Goal: Task Accomplishment & Management: Manage account settings

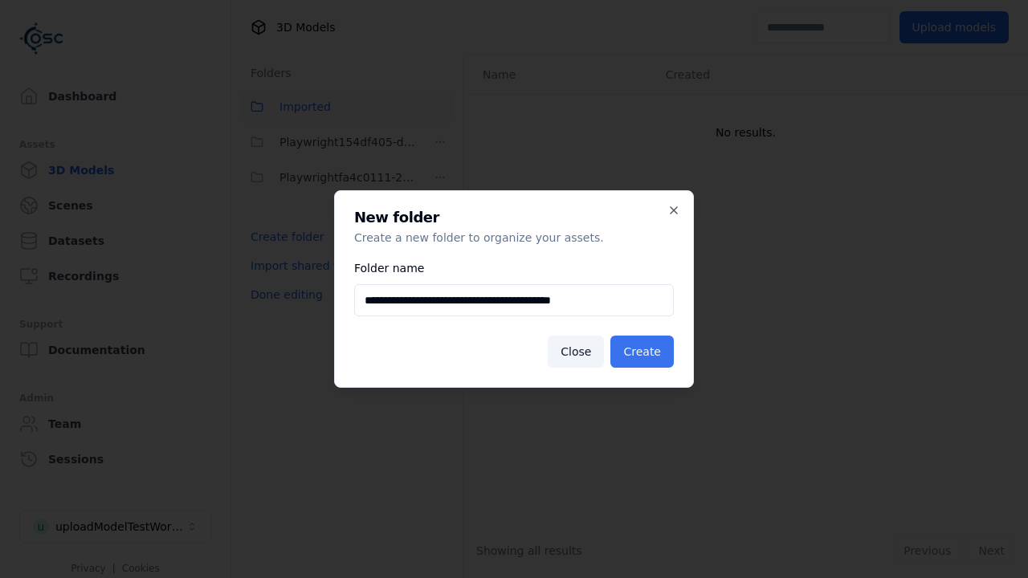
type input "**********"
click at [644, 352] on button "Create" at bounding box center [641, 352] width 63 height 32
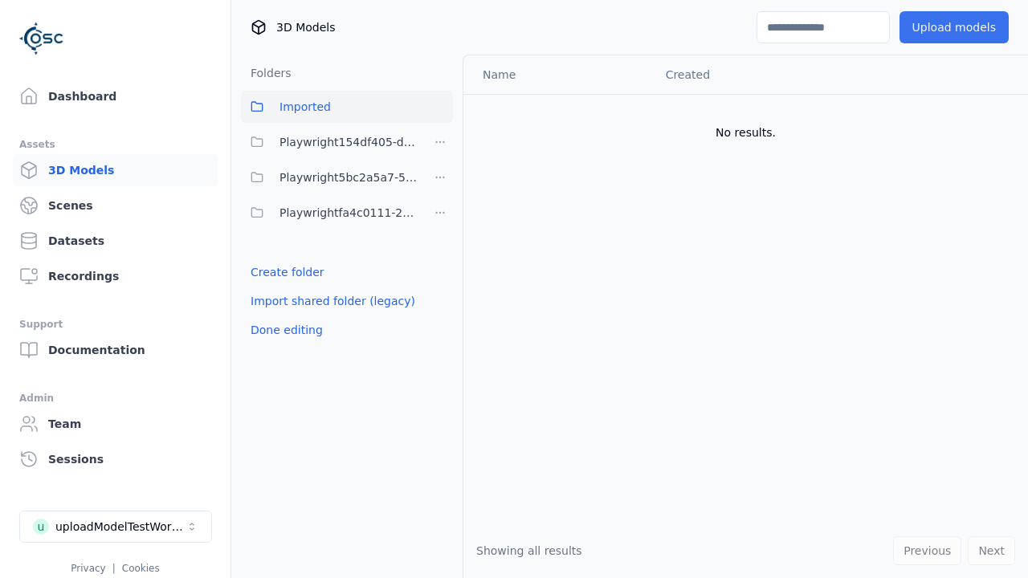
click at [329, 178] on span "Playwright5bc2a5a7-5e1e-4f8b-903c-ae3ef7231b71" at bounding box center [349, 177] width 138 height 19
click at [957, 27] on button "Upload models" at bounding box center [954, 27] width 109 height 32
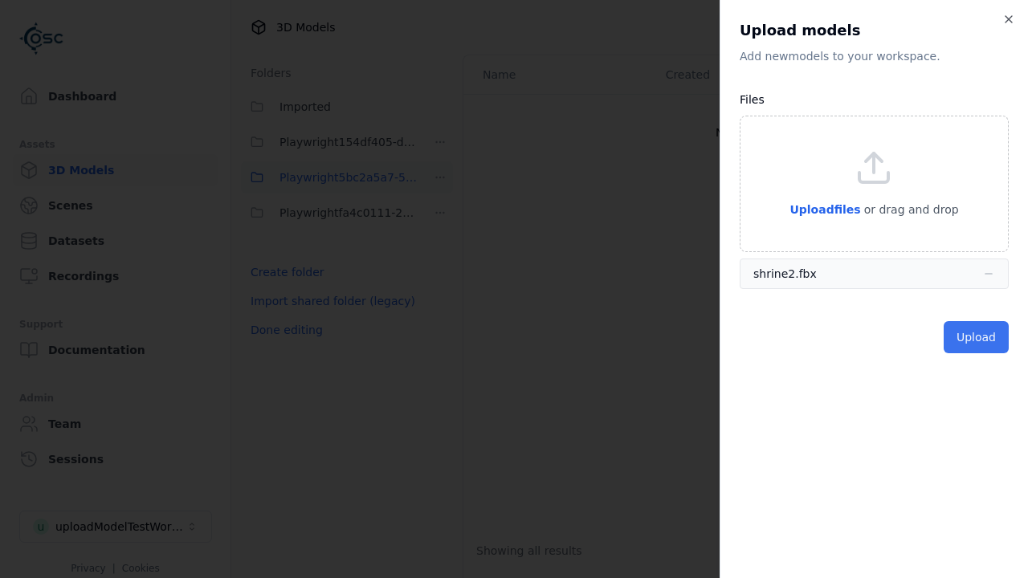
click at [977, 337] on button "Upload" at bounding box center [976, 337] width 65 height 32
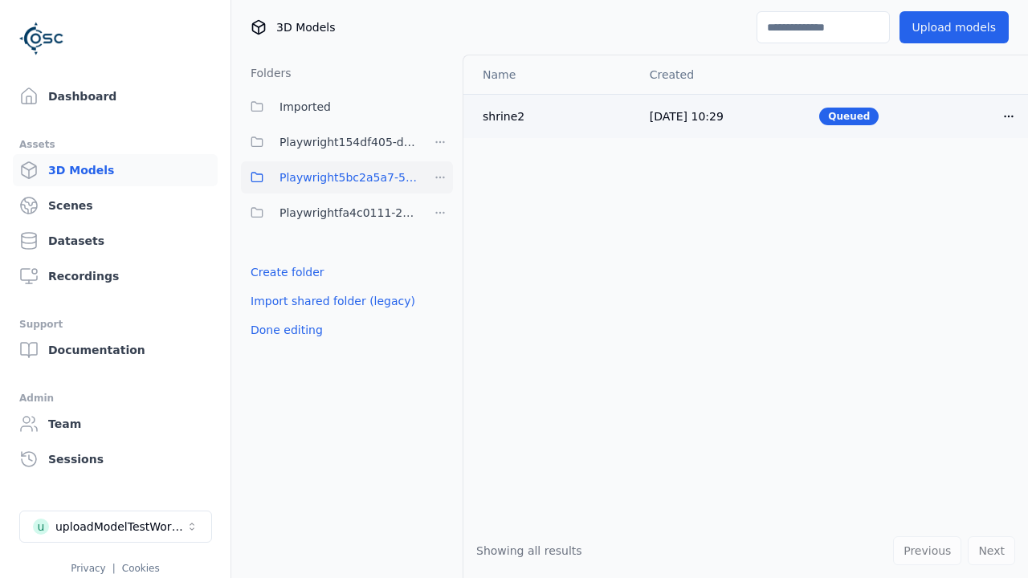
click at [1009, 116] on html "Support Dashboard Assets 3D Models Scenes Datasets Recordings Support Documenta…" at bounding box center [514, 289] width 1028 height 578
click at [973, 178] on div "Delete" at bounding box center [973, 178] width 95 height 26
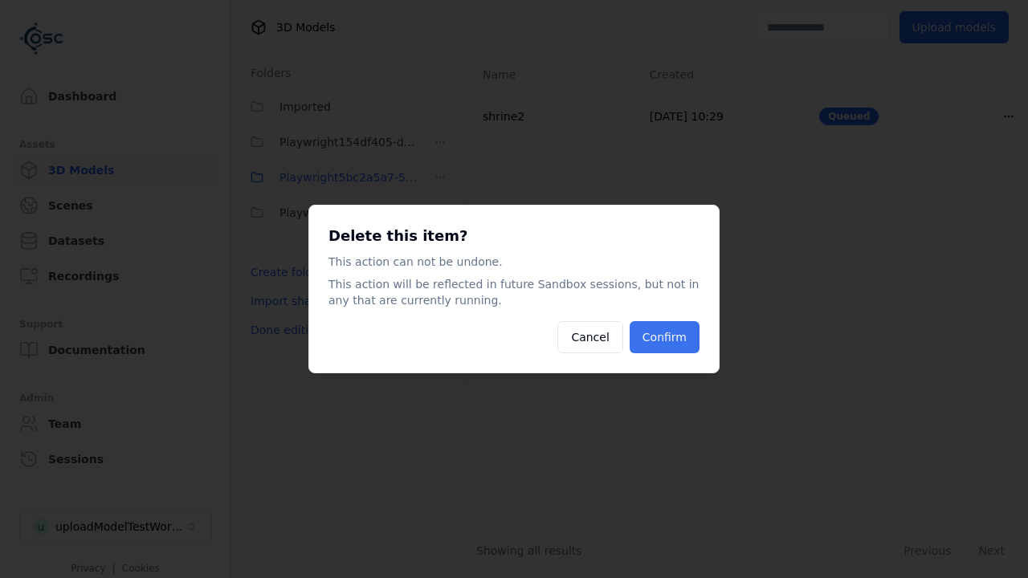
click at [666, 337] on button "Confirm" at bounding box center [665, 337] width 70 height 32
click at [440, 178] on html "Support Dashboard Assets 3D Models Scenes Datasets Recordings Support Documenta…" at bounding box center [514, 289] width 1028 height 578
